Goal: Task Accomplishment & Management: Use online tool/utility

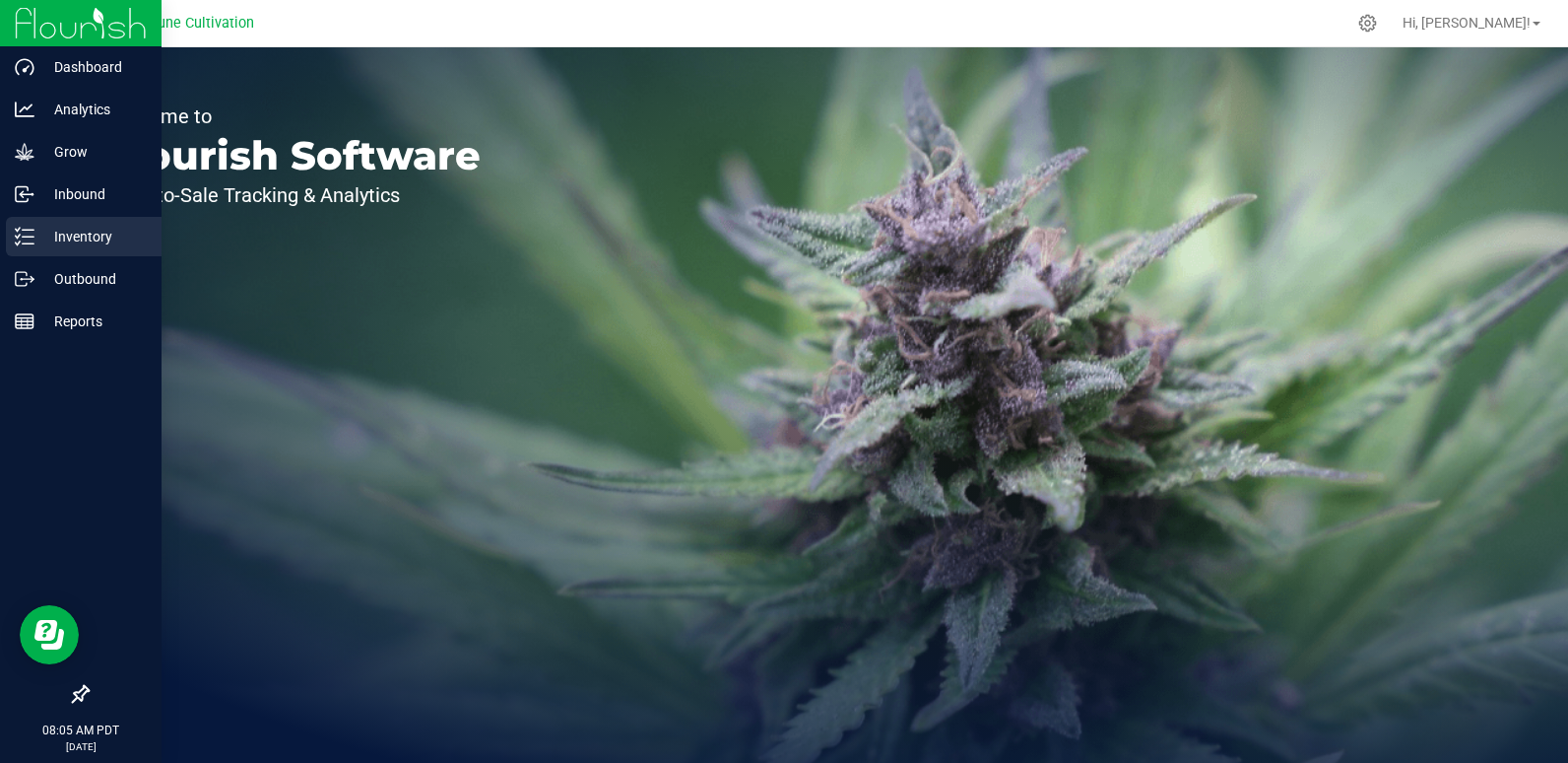
click at [102, 236] on p "Inventory" at bounding box center [93, 237] width 118 height 24
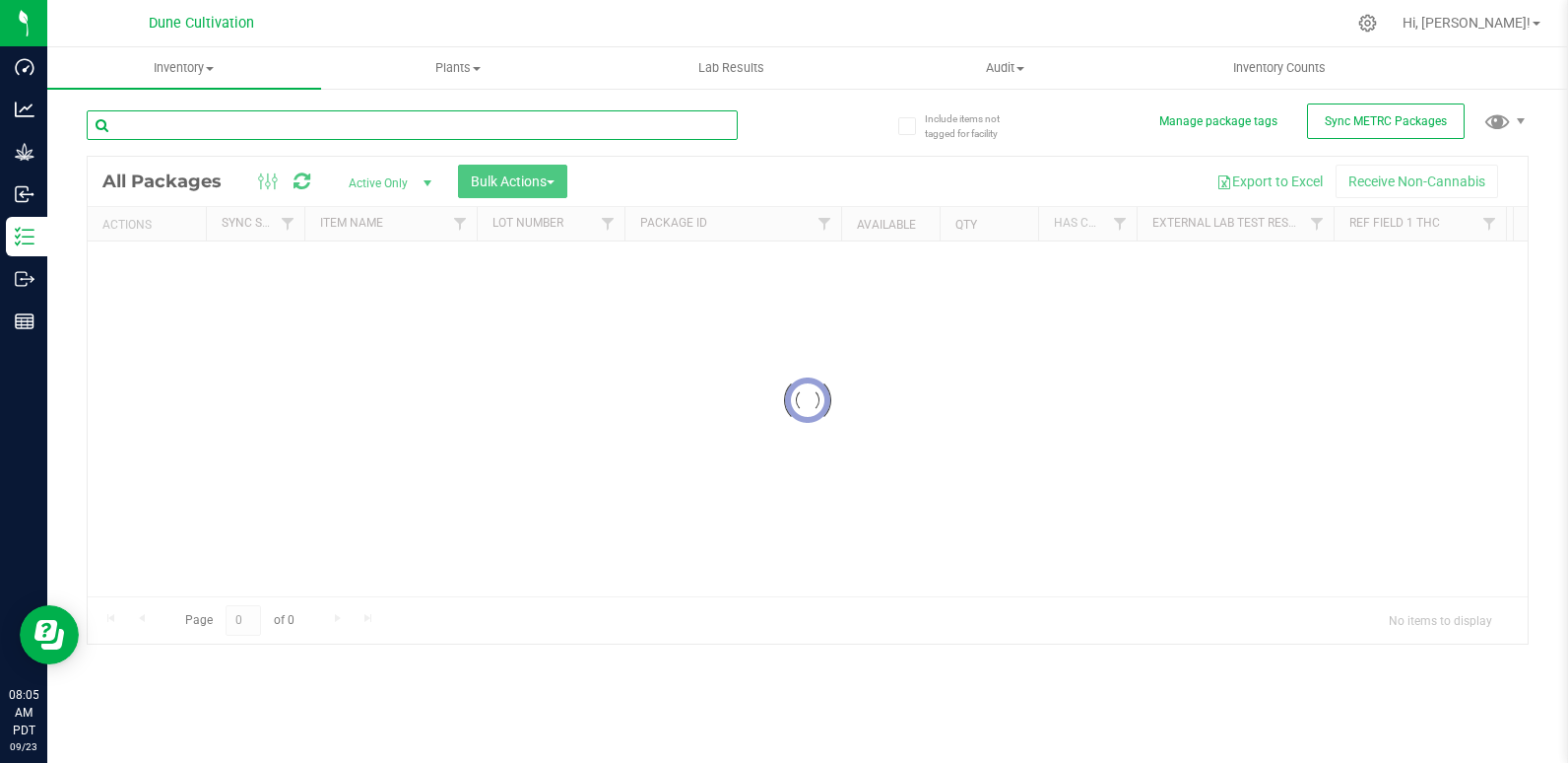
click at [242, 129] on div "Inventory All packages All inventory Waste log Create inventory Plants All plan…" at bounding box center [807, 405] width 1520 height 715
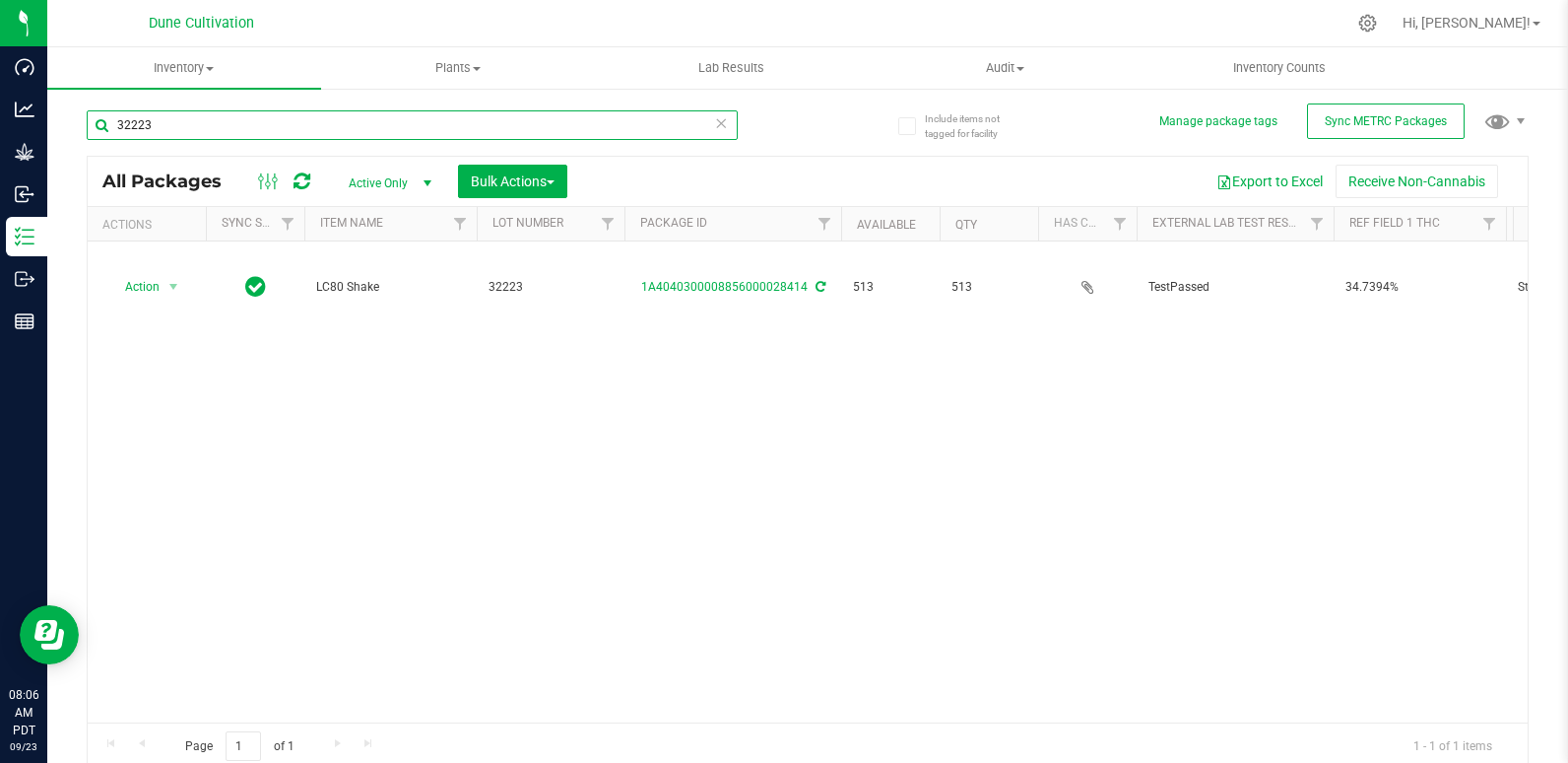
type input "32223"
click at [409, 178] on span "Active Only" at bounding box center [386, 183] width 108 height 28
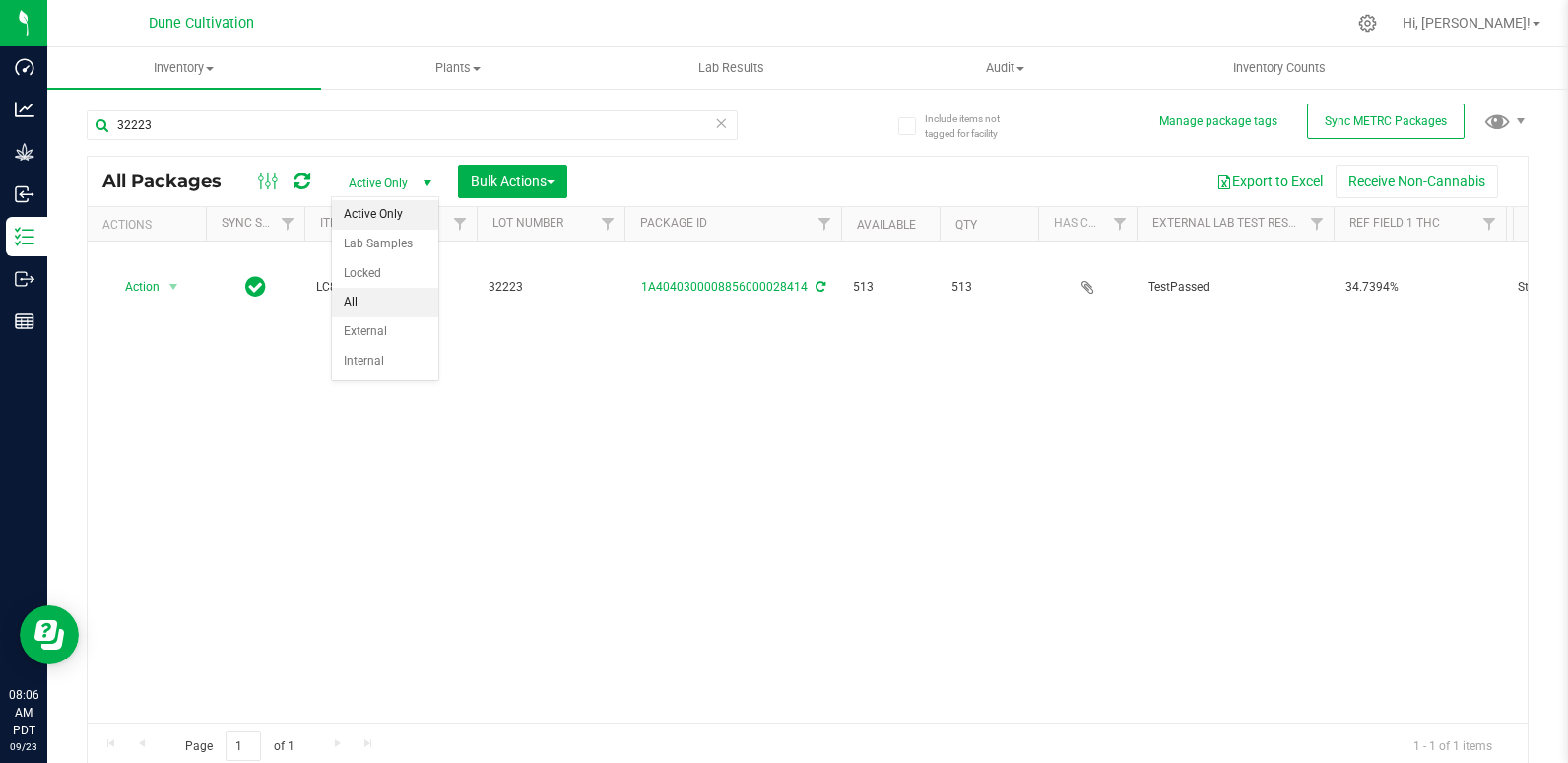
click at [383, 302] on li "All" at bounding box center [385, 302] width 106 height 30
